Goal: Task Accomplishment & Management: Manage account settings

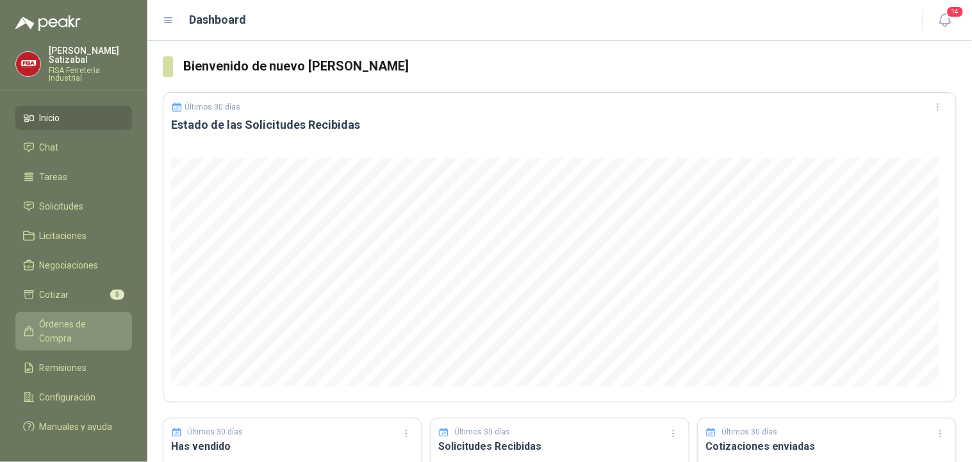
click at [56, 317] on span "Órdenes de Compra" at bounding box center [80, 331] width 80 height 28
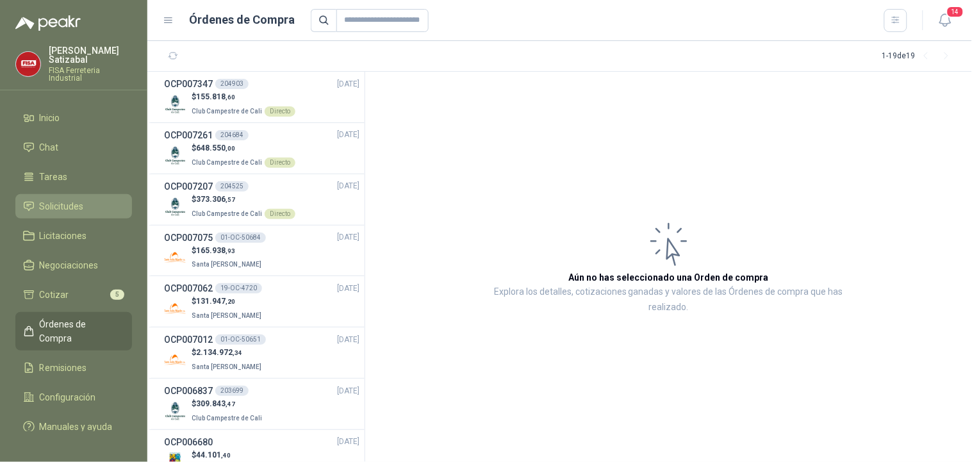
click at [82, 199] on span "Solicitudes" at bounding box center [62, 206] width 44 height 14
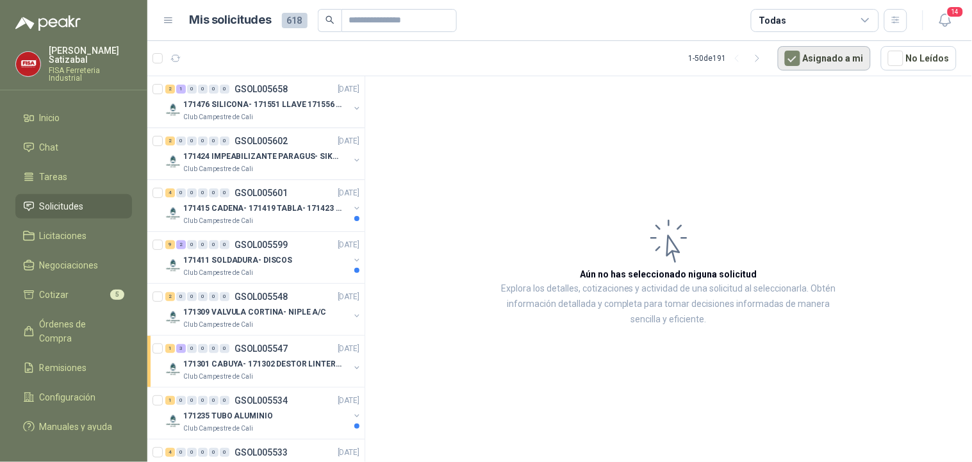
click at [840, 56] on button "Asignado a mi" at bounding box center [824, 58] width 93 height 24
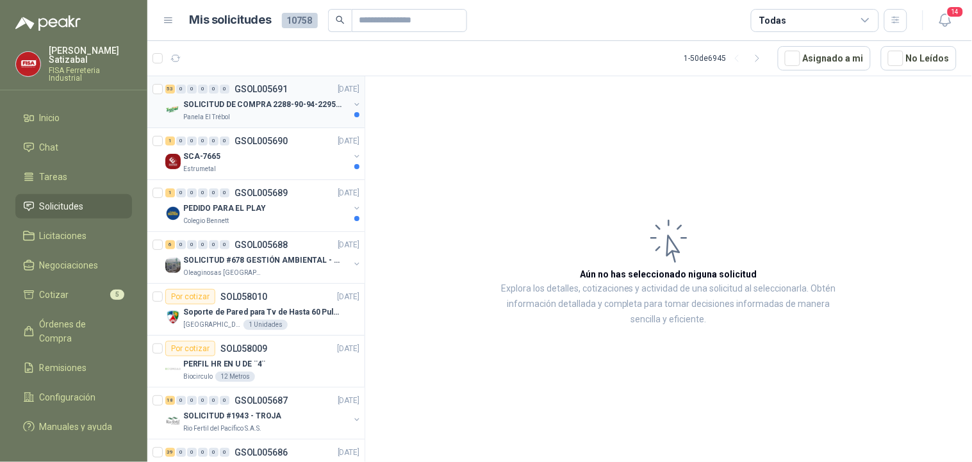
click at [273, 106] on p "SOLICITUD DE COMPRA 2288-90-94-2295-96-2301-02-04" at bounding box center [263, 105] width 160 height 12
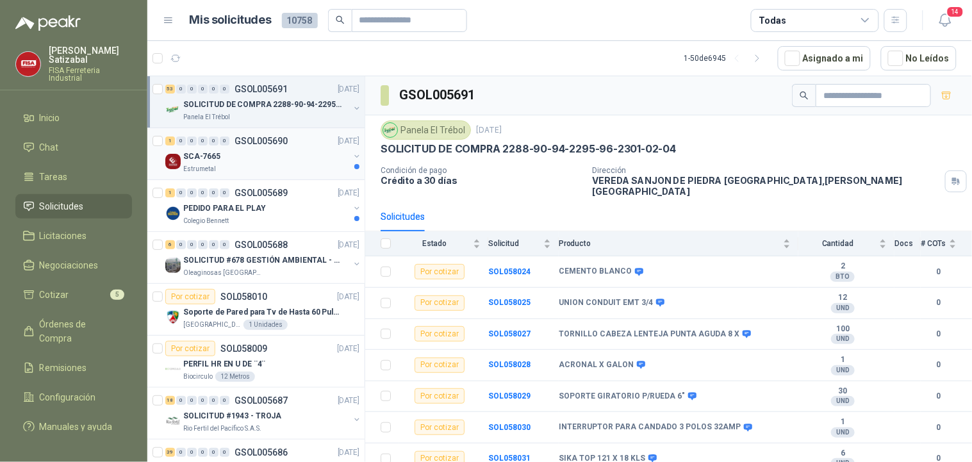
click at [232, 159] on div "SCA-7665" at bounding box center [266, 156] width 166 height 15
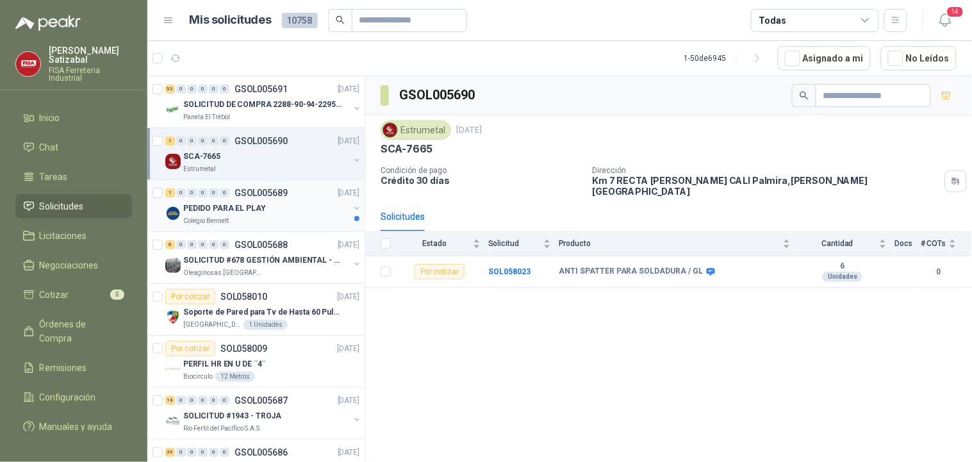
click at [251, 193] on p "GSOL005689" at bounding box center [261, 192] width 53 height 9
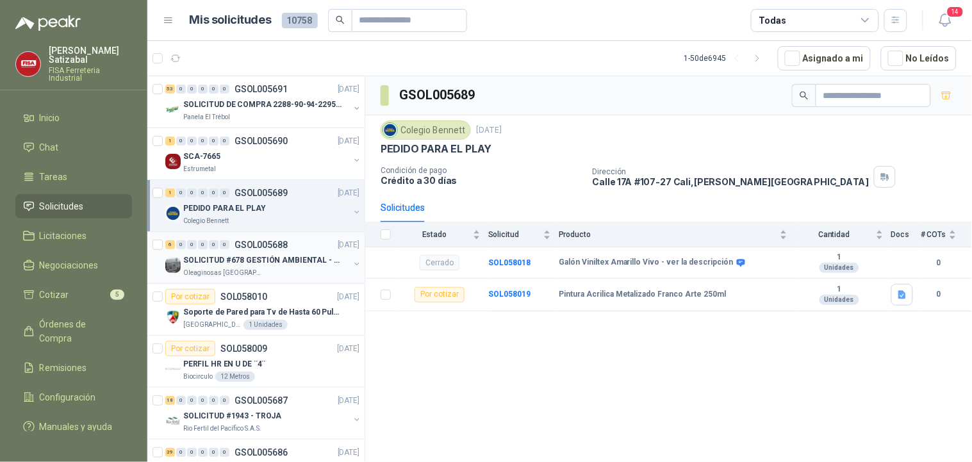
click at [271, 250] on div "6 0 0 0 0 0 GSOL005688 [DATE]" at bounding box center [263, 244] width 197 height 15
